Goal: Use online tool/utility: Use online tool/utility

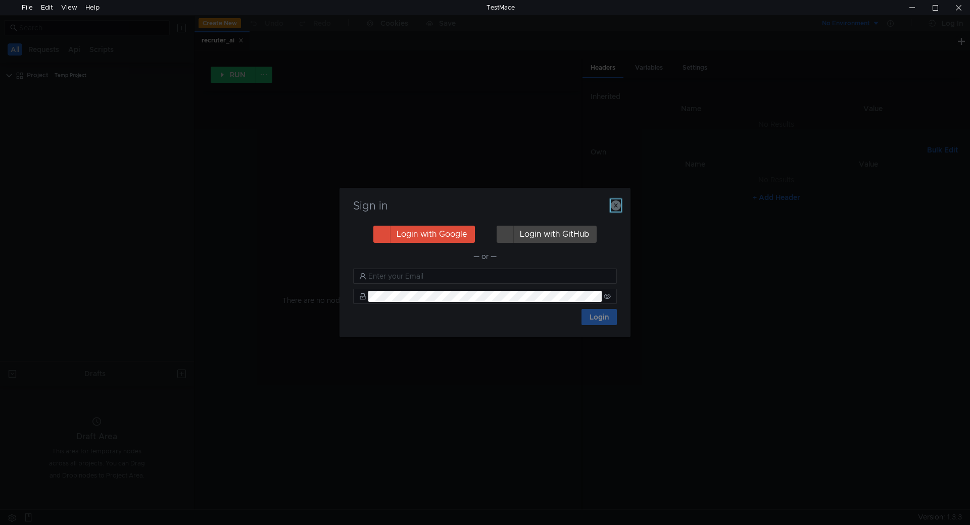
click at [615, 205] on icon "button" at bounding box center [616, 205] width 10 height 10
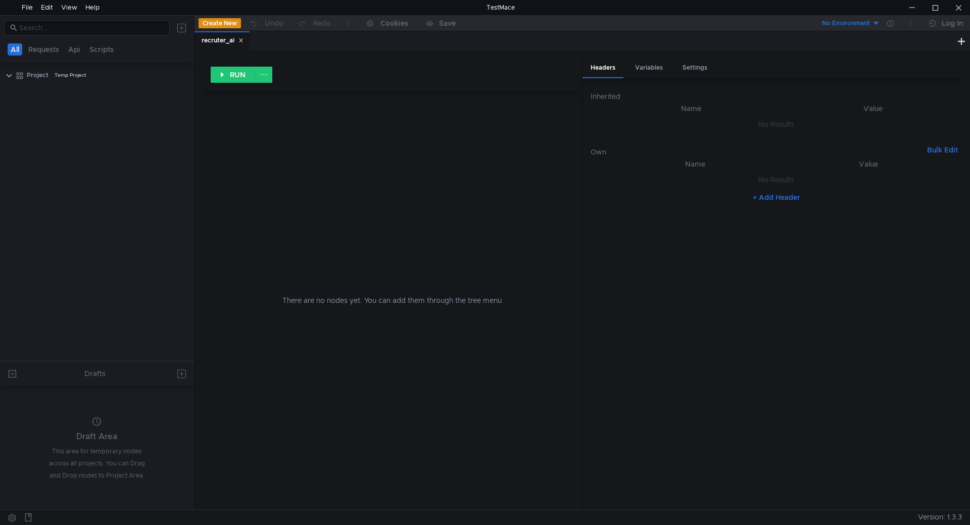
click at [242, 39] on icon at bounding box center [240, 40] width 5 height 5
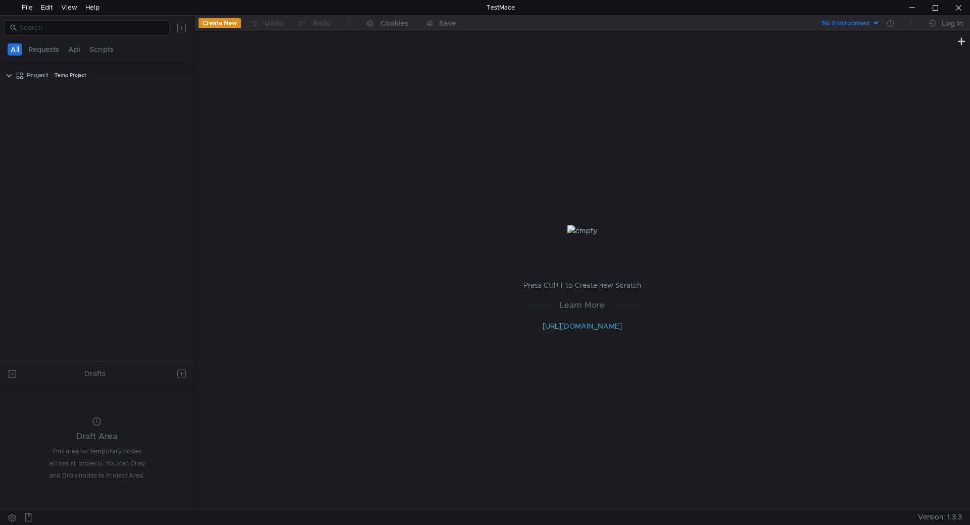
click at [228, 21] on button "Create New" at bounding box center [219, 23] width 42 height 10
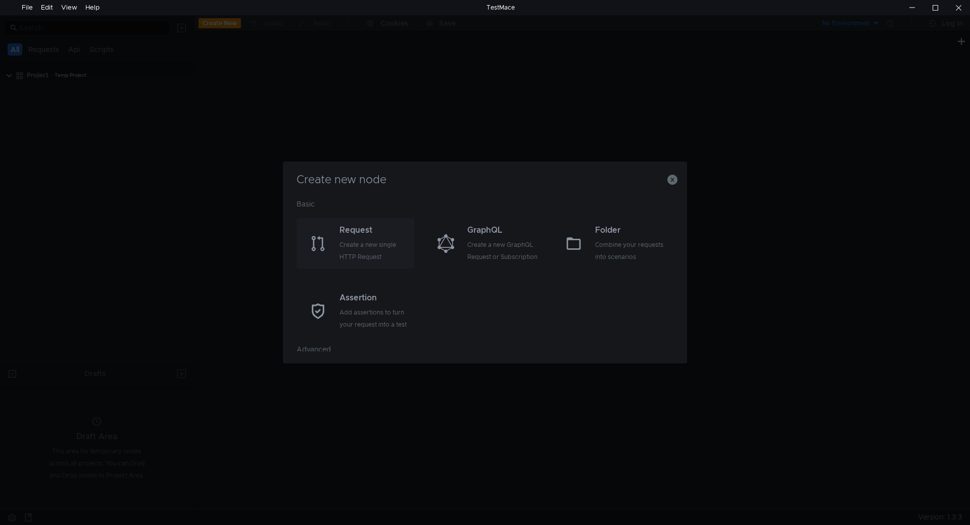
click at [357, 243] on div "Create a new single HTTP Request" at bounding box center [375, 251] width 72 height 24
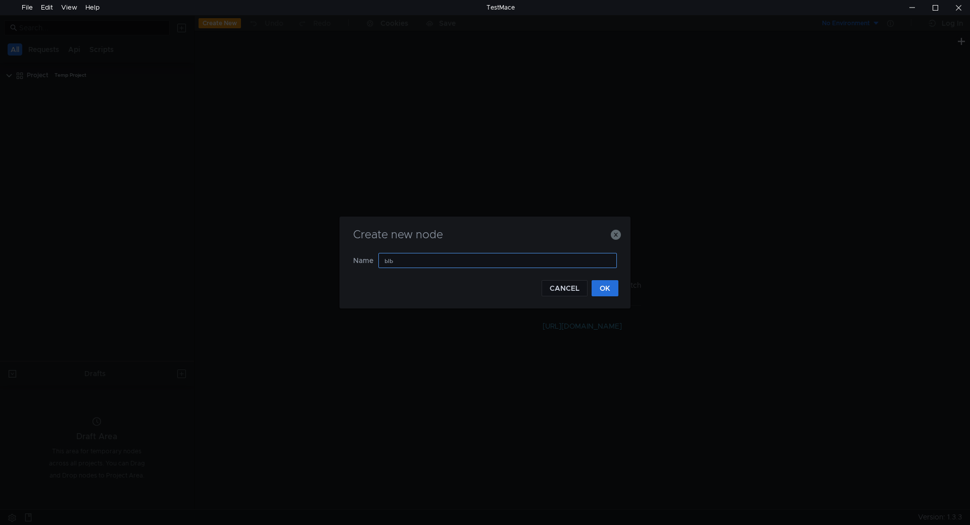
type input "ы"
type input "smart_card"
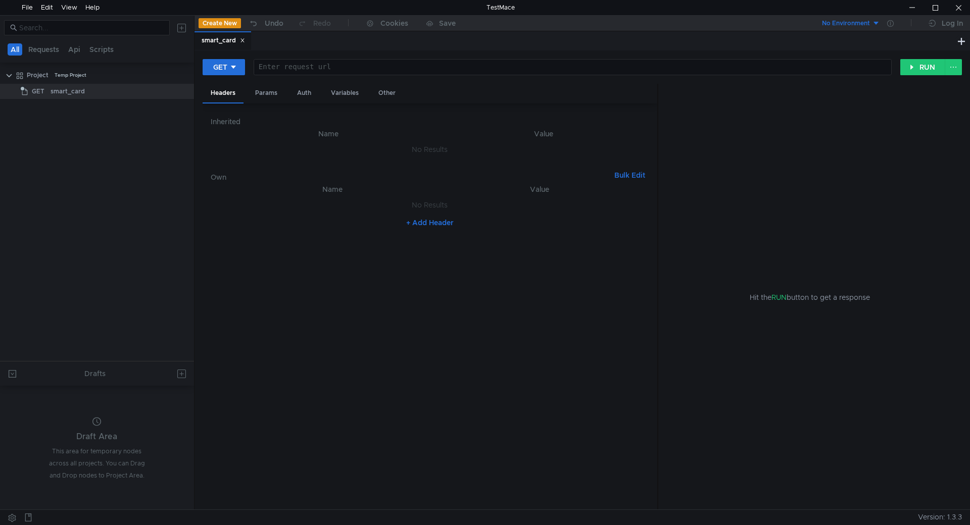
click at [320, 66] on div at bounding box center [571, 75] width 637 height 24
paste textarea
click at [962, 12] on div at bounding box center [957, 7] width 23 height 15
